Goal: Task Accomplishment & Management: Manage account settings

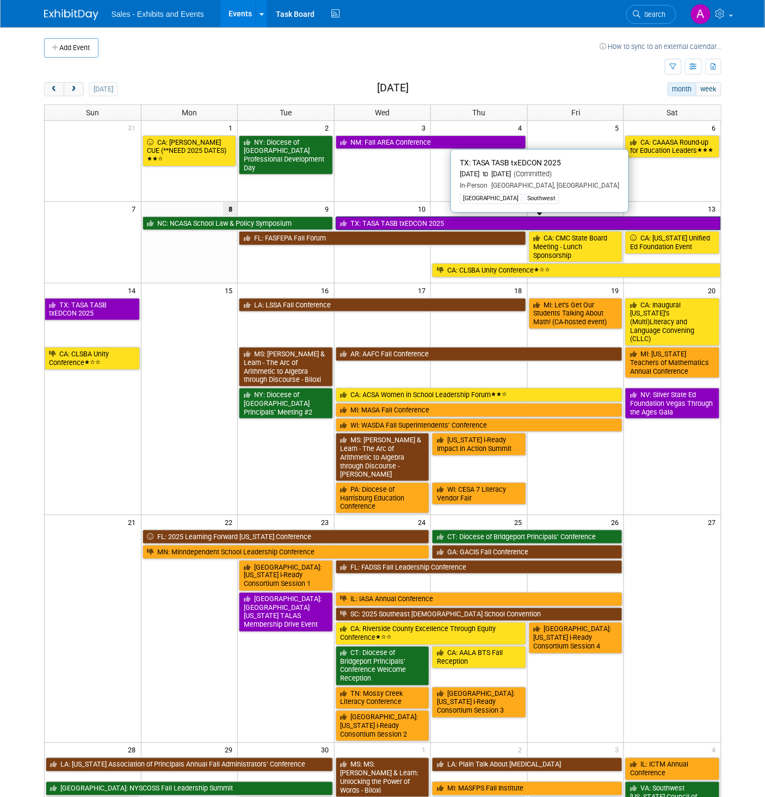
click at [410, 224] on link "TX: TASA TASB txEDCON 2025" at bounding box center [528, 223] width 385 height 14
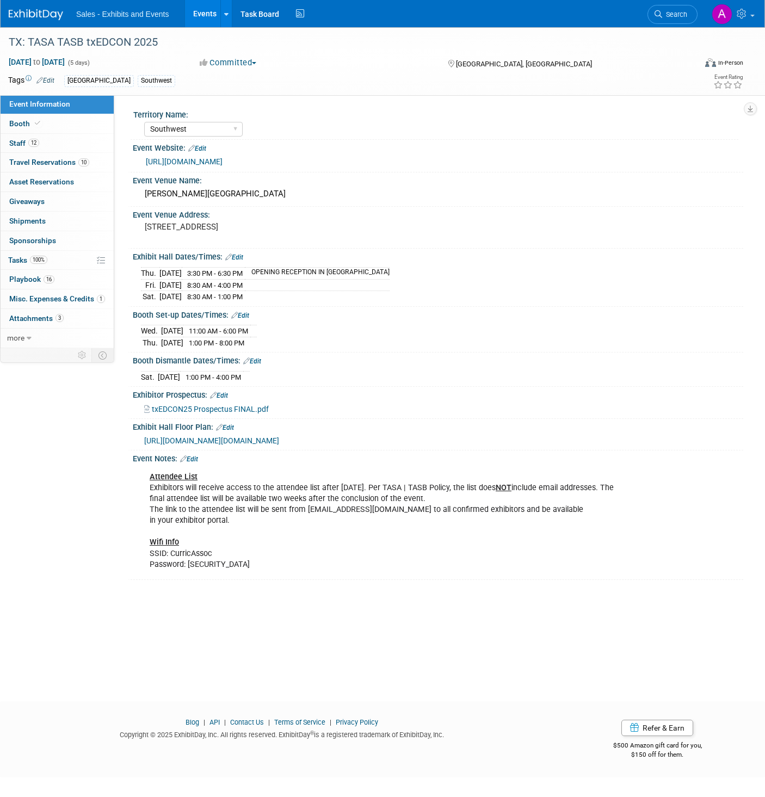
select select "Southwest"
click at [23, 276] on span "Playbook 16" at bounding box center [31, 279] width 45 height 9
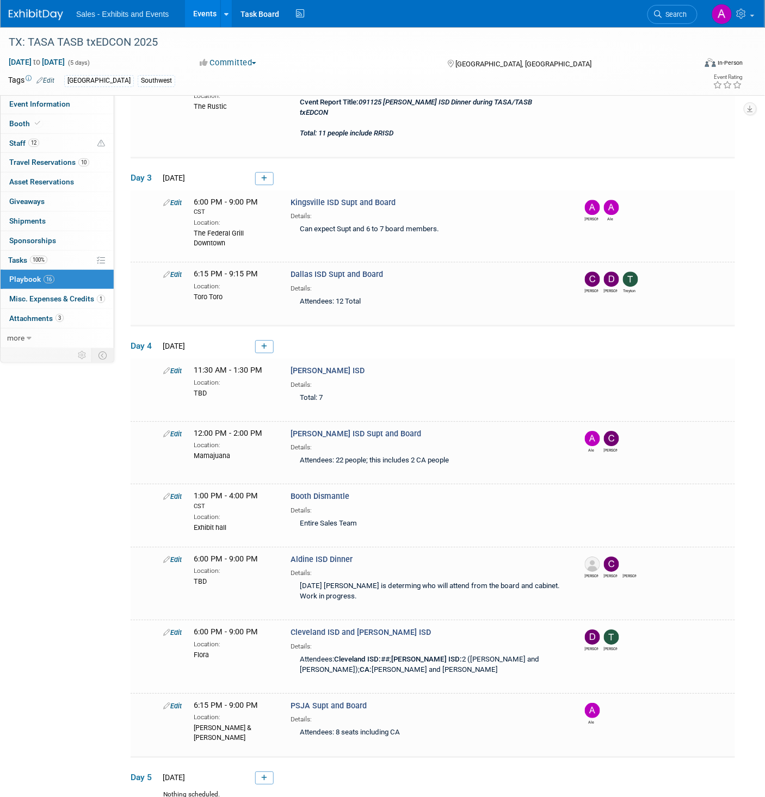
scroll to position [621, 0]
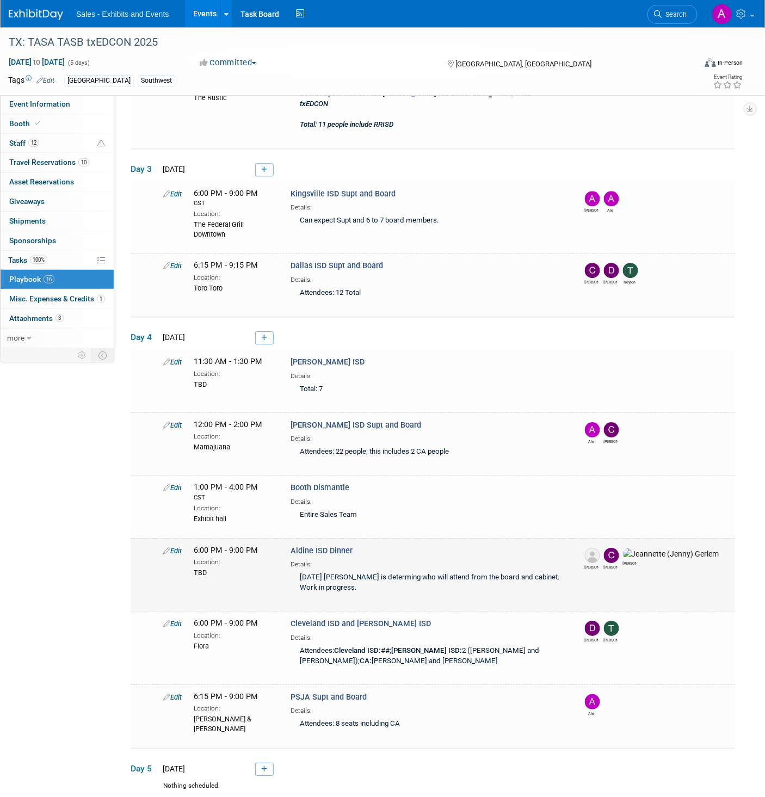
click at [176, 547] on link "Edit" at bounding box center [172, 551] width 18 height 8
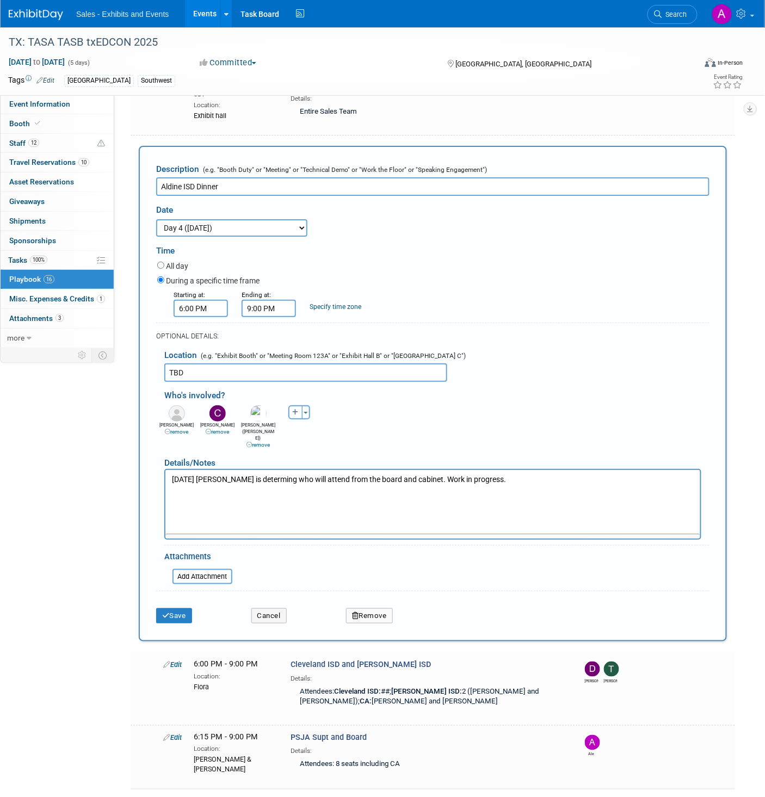
scroll to position [0, 0]
